Goal: Communication & Community: Participate in discussion

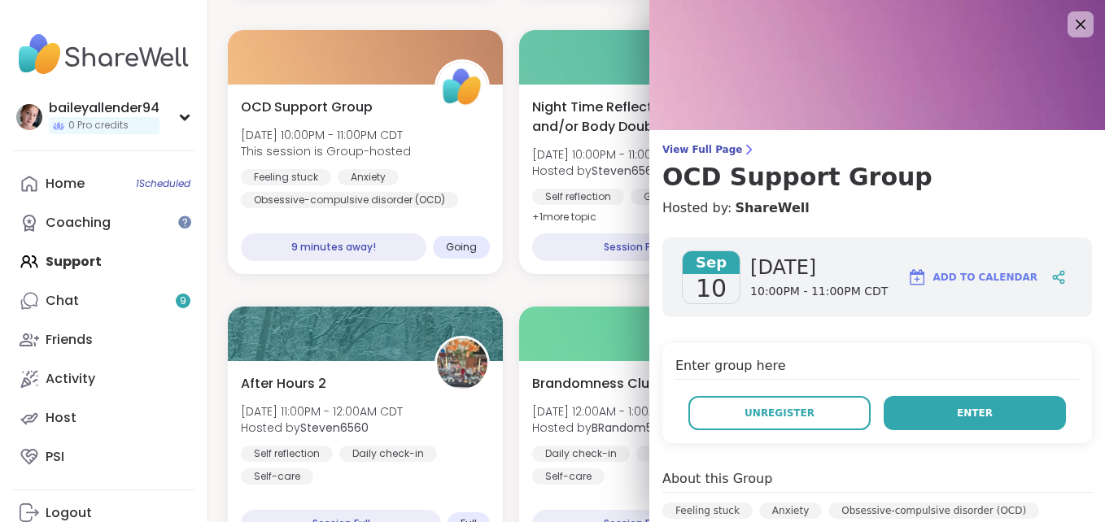
click at [898, 404] on button "Enter" at bounding box center [974, 413] width 182 height 34
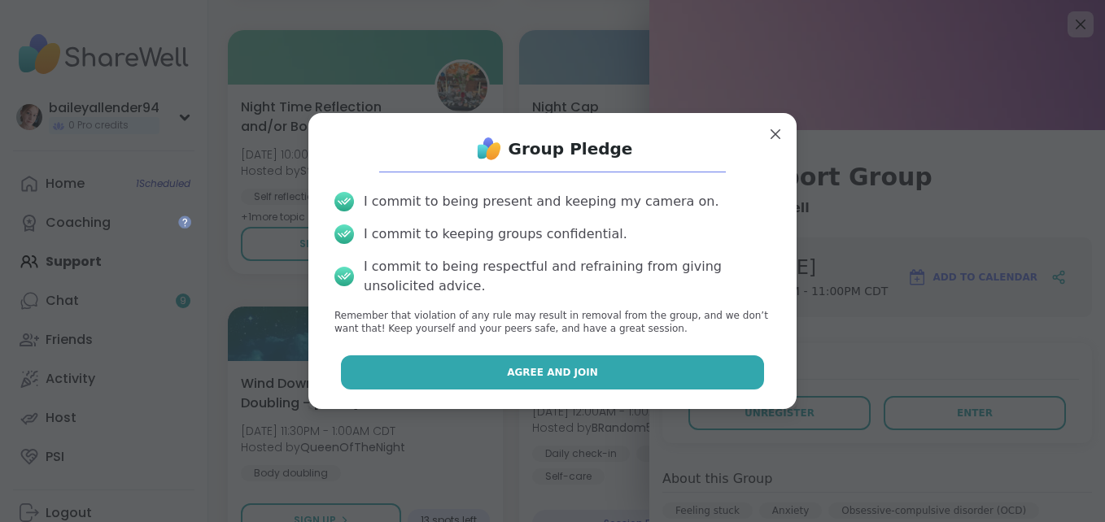
click at [696, 385] on button "Agree and Join" at bounding box center [553, 372] width 424 height 34
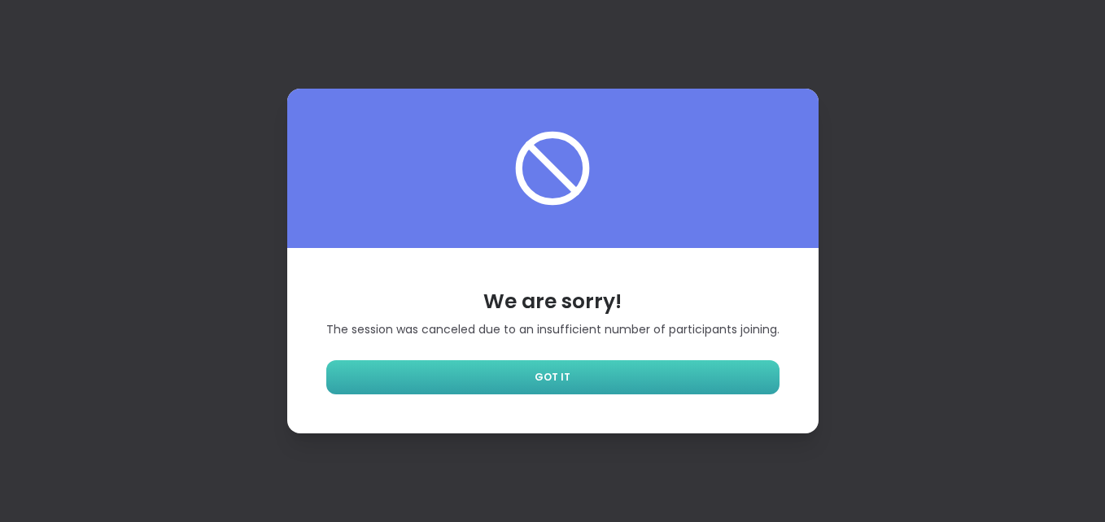
click at [596, 381] on link "GOT IT" at bounding box center [552, 377] width 453 height 34
